Goal: Task Accomplishment & Management: Use online tool/utility

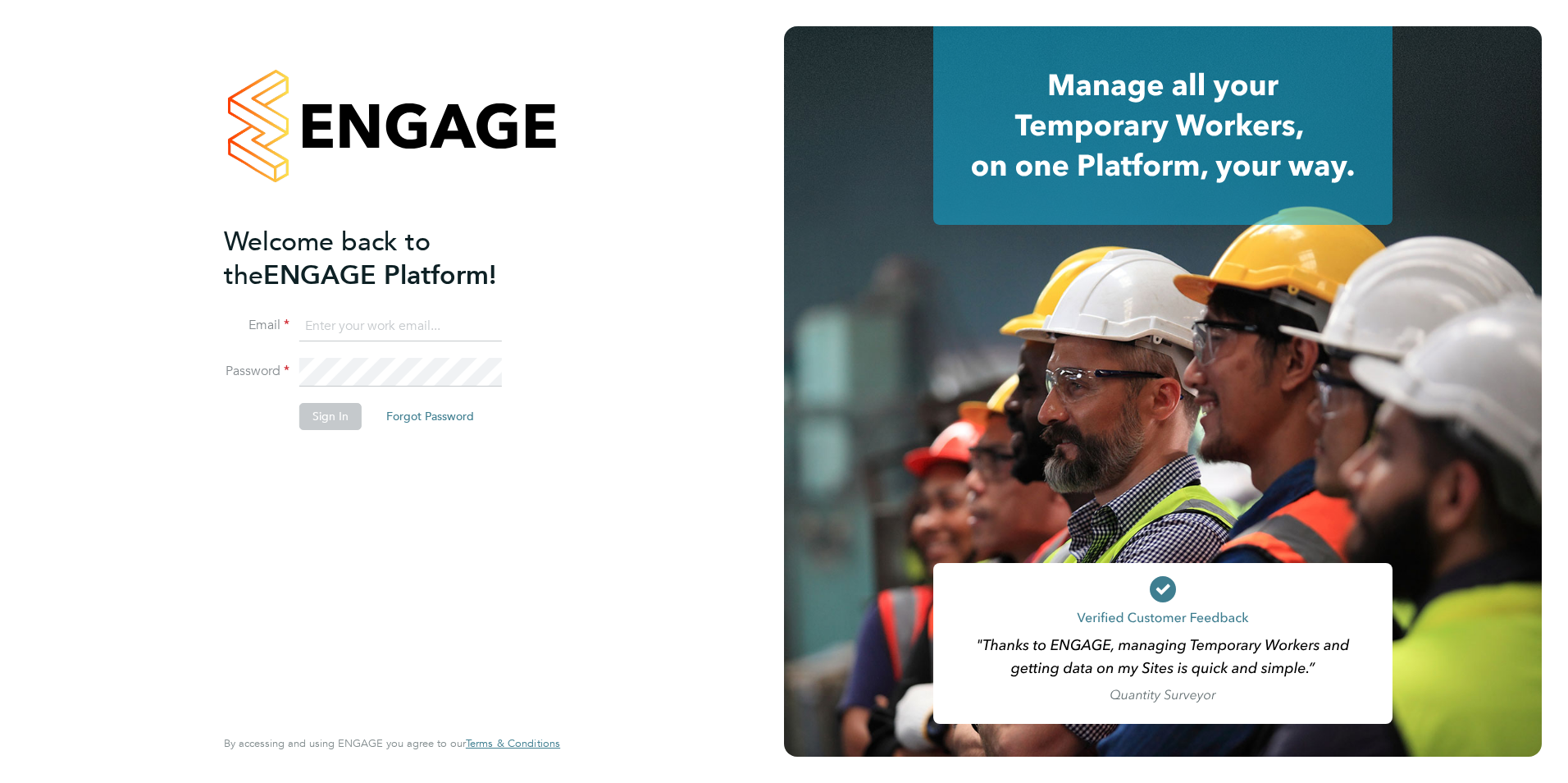
type input "con-twin@hotmail.co.uk"
click at [330, 409] on button "Sign In" at bounding box center [331, 416] width 63 height 26
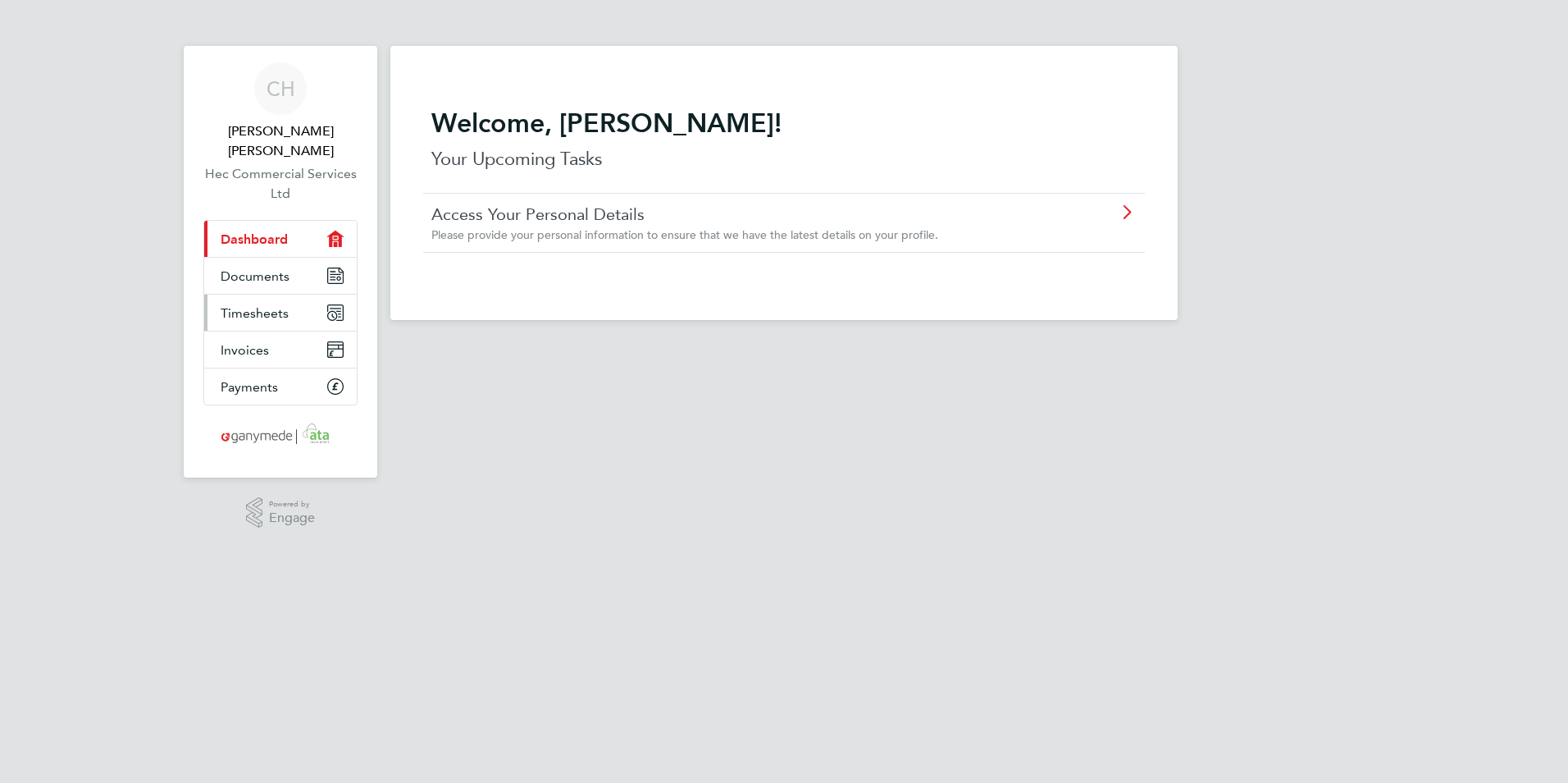
click at [290, 300] on link "Timesheets" at bounding box center [280, 313] width 152 height 36
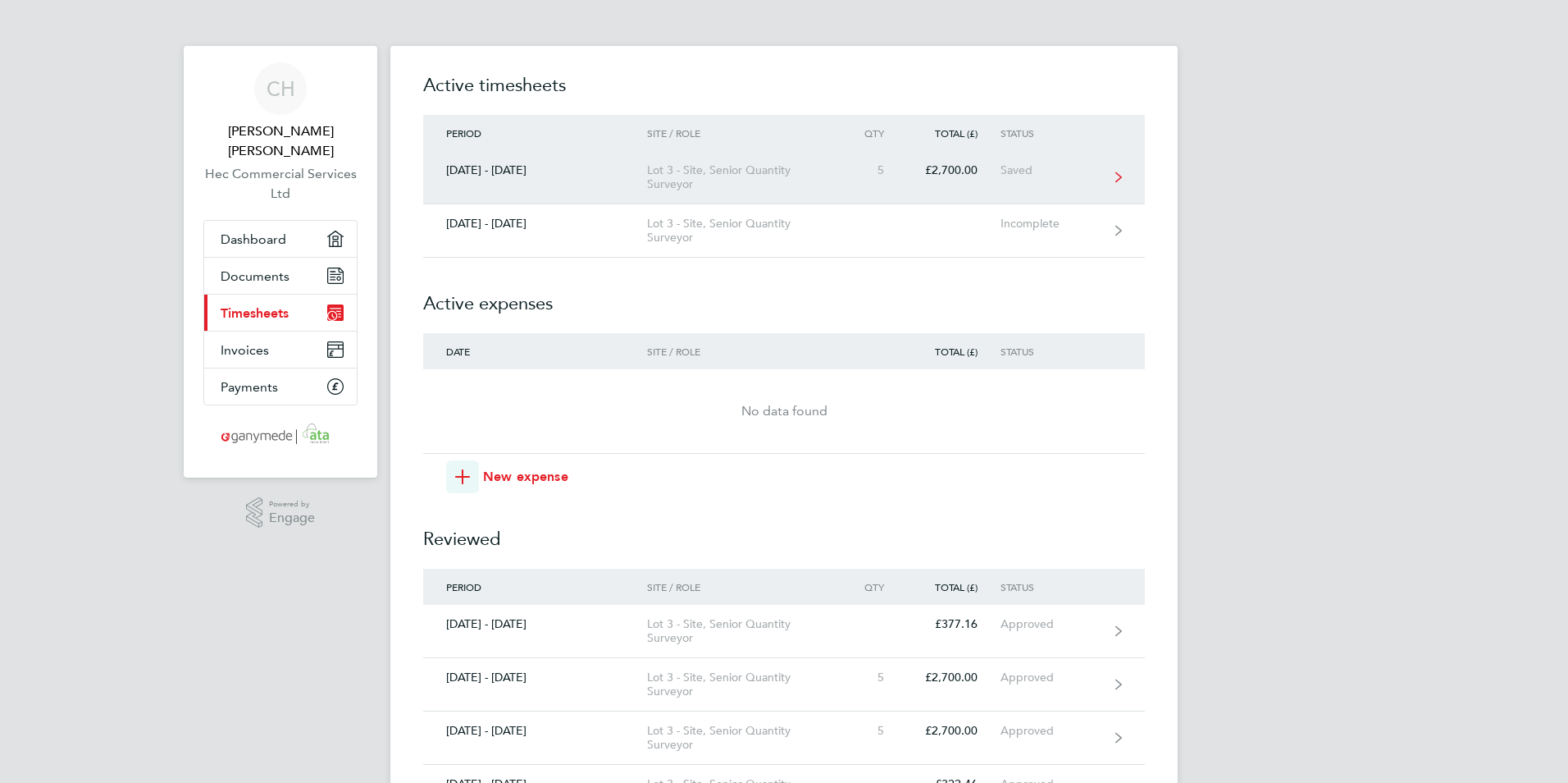
click at [1059, 180] on link "[DATE] - [DATE] Lot 3 - Site, Senior Quantity Surveyor 5 £2,700.00 Saved" at bounding box center [784, 178] width 722 height 54
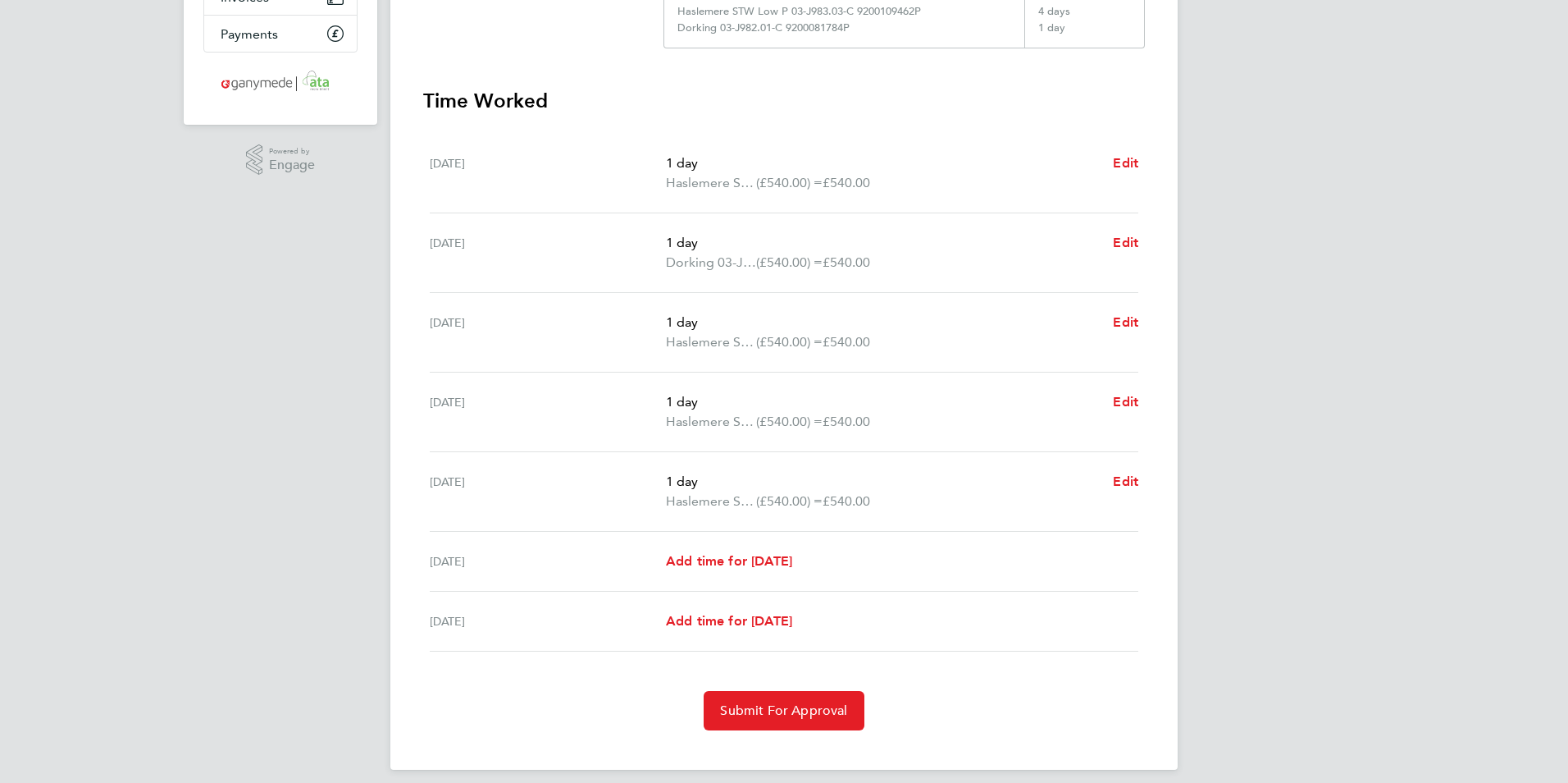
scroll to position [366, 0]
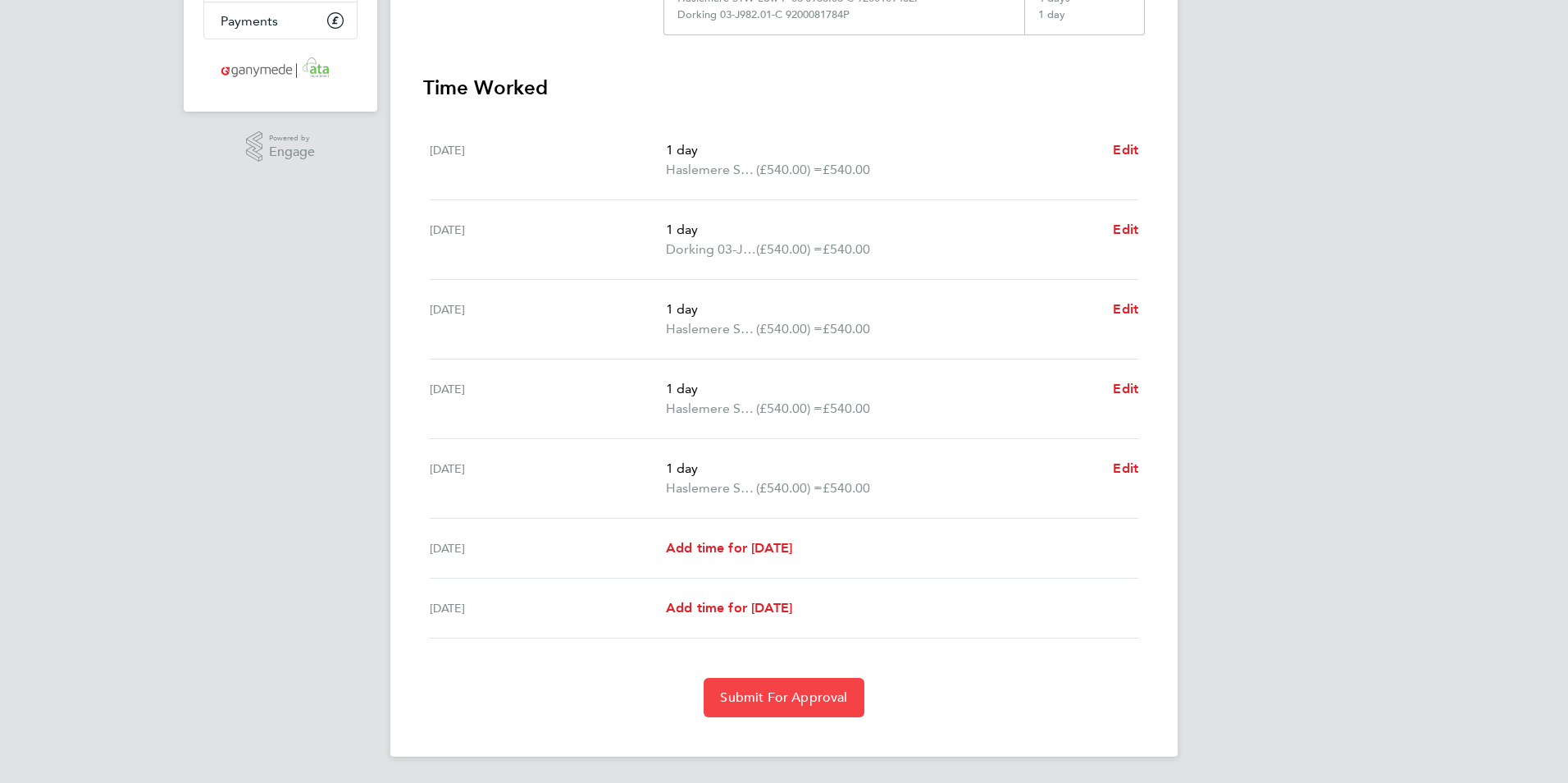
click at [780, 706] on button "Submit For Approval" at bounding box center [784, 697] width 160 height 40
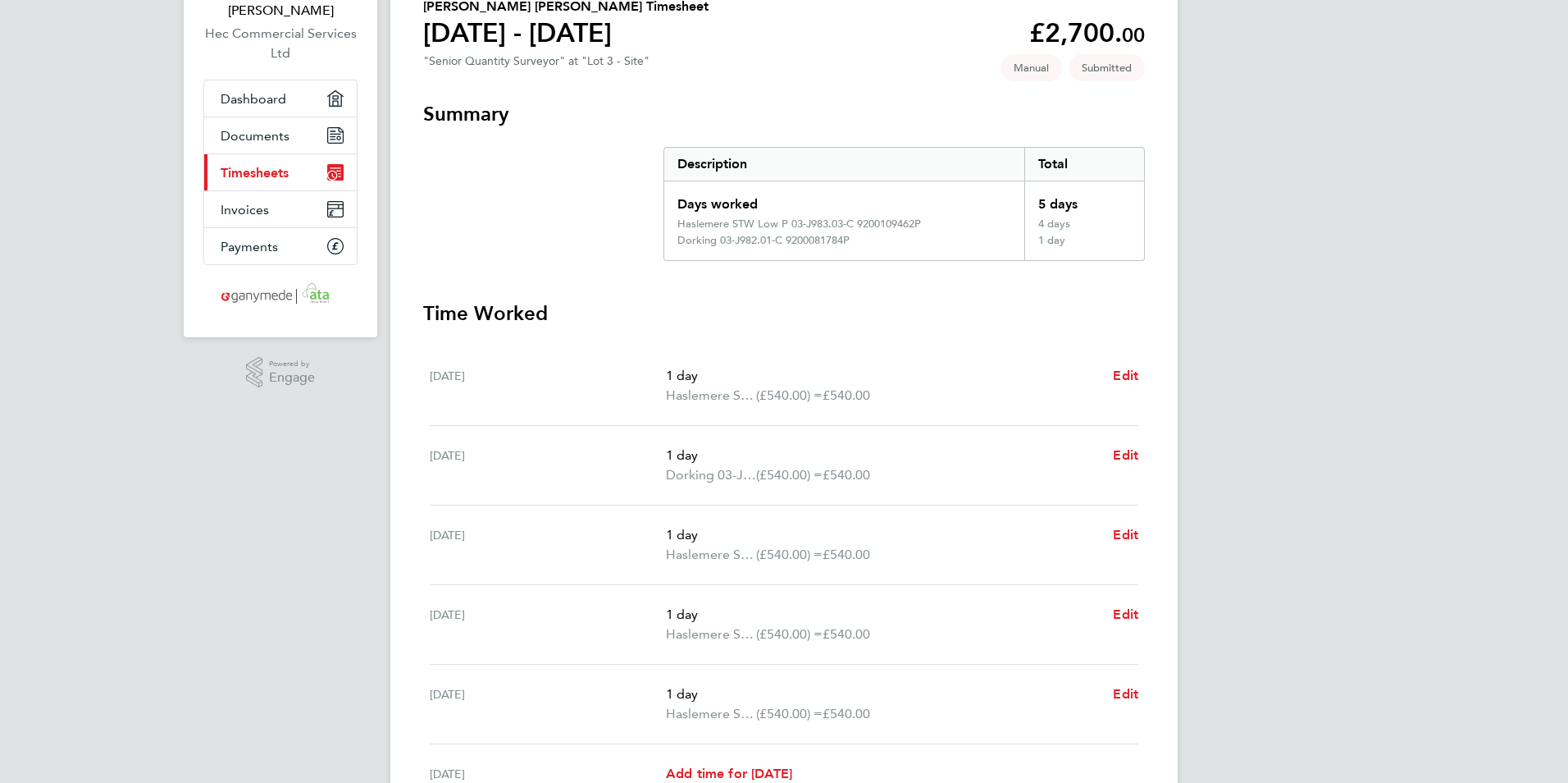
scroll to position [0, 0]
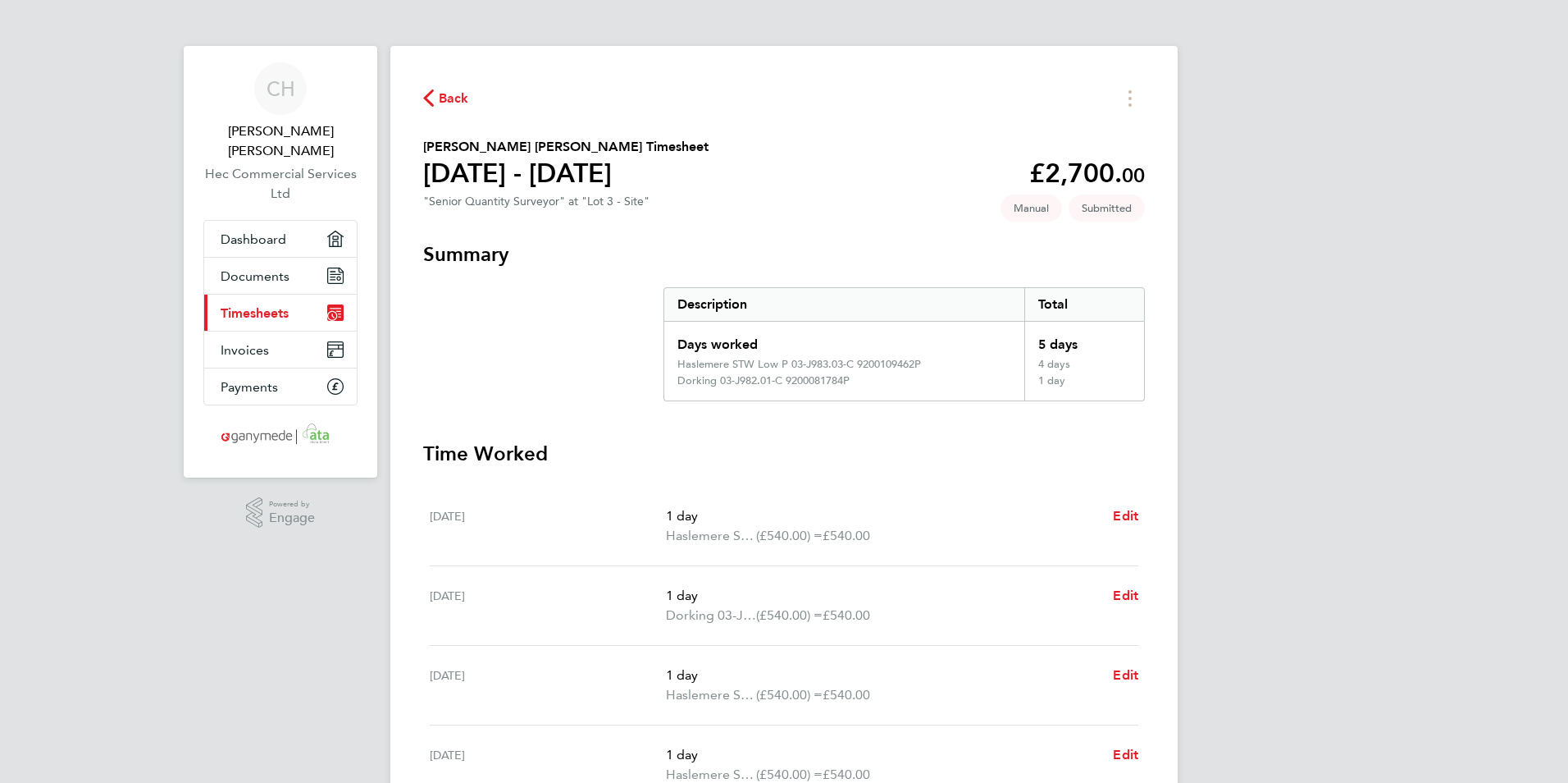
click at [260, 305] on span "Timesheets" at bounding box center [255, 313] width 68 height 16
